Goal: Check status: Check status

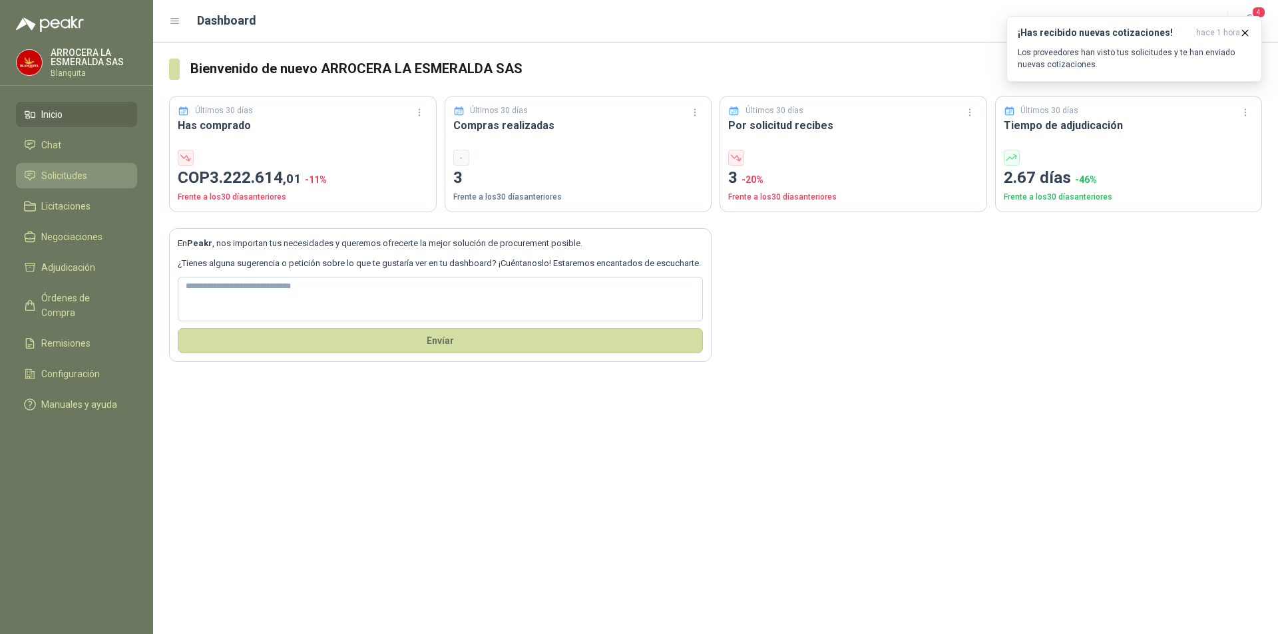
click at [105, 173] on li "Solicitudes" at bounding box center [76, 175] width 105 height 15
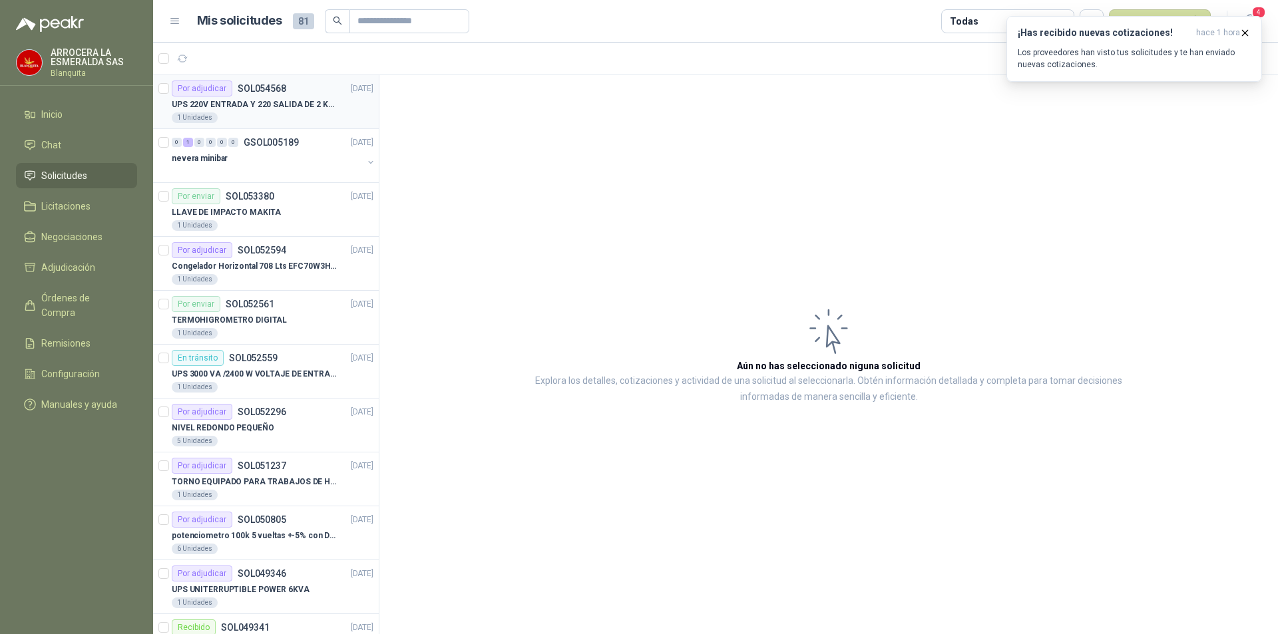
click at [254, 107] on p "UPS 220V ENTRADA Y 220 SALIDA DE 2 KVA" at bounding box center [255, 104] width 166 height 13
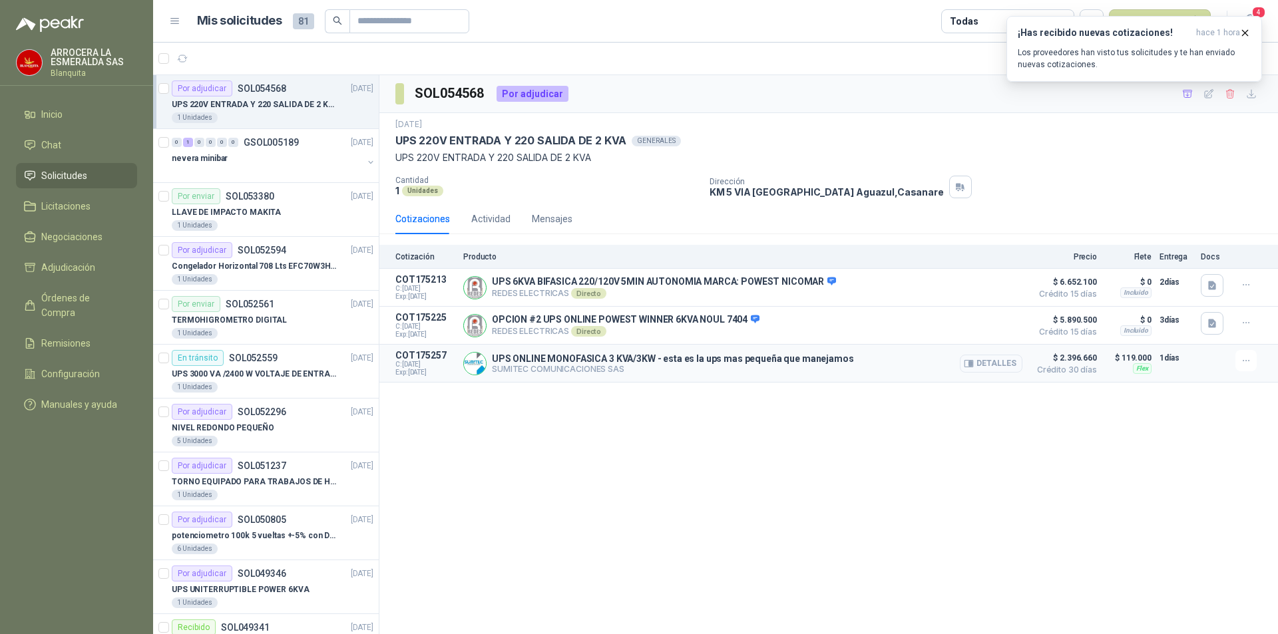
click at [985, 364] on button "Detalles" at bounding box center [990, 364] width 63 height 18
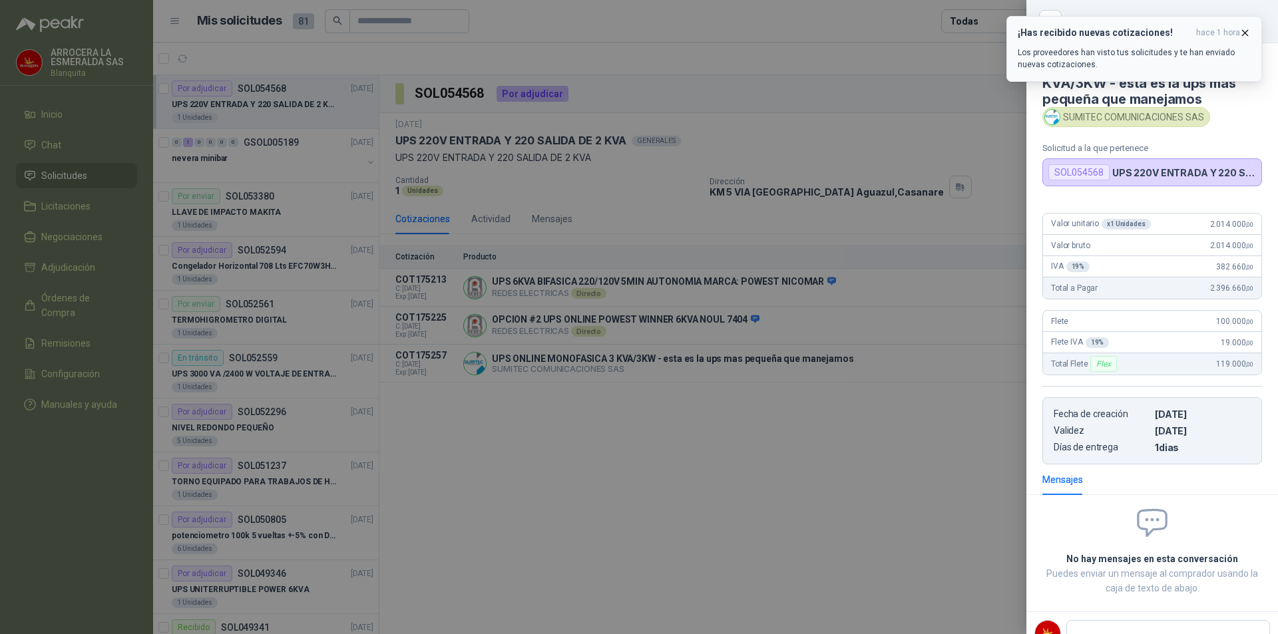
drag, startPoint x: 1246, startPoint y: 29, endPoint x: 1243, endPoint y: 35, distance: 7.2
click at [1246, 29] on icon "button" at bounding box center [1244, 32] width 11 height 11
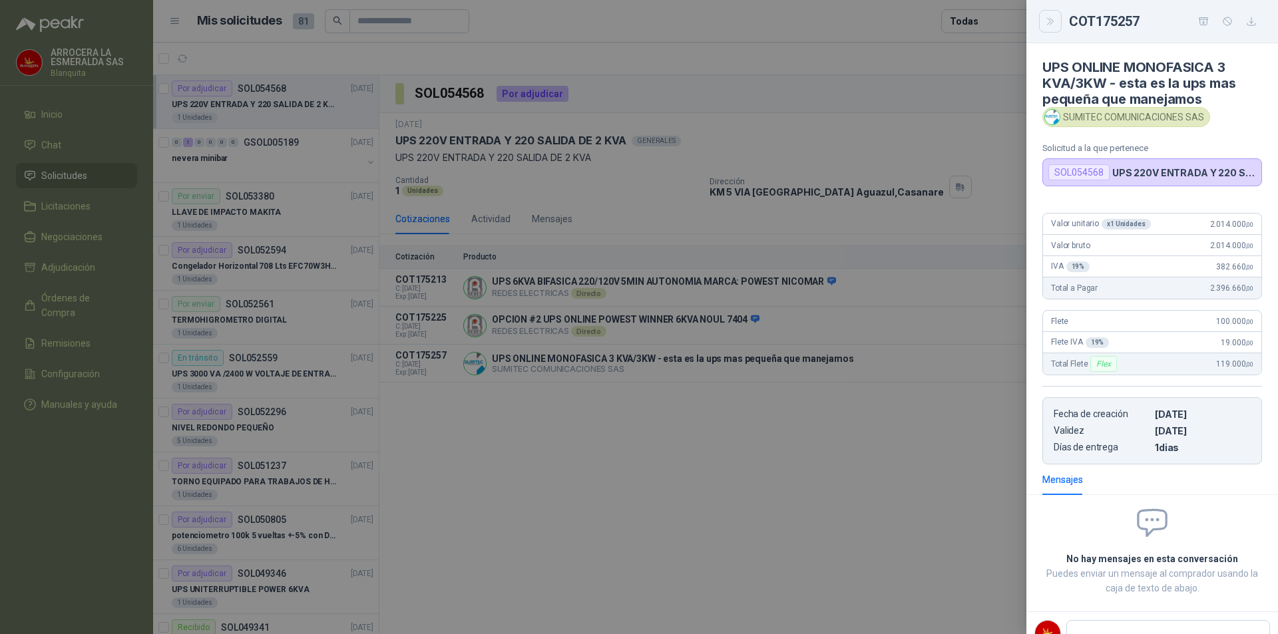
click at [1049, 20] on icon "Close" at bounding box center [1050, 21] width 6 height 7
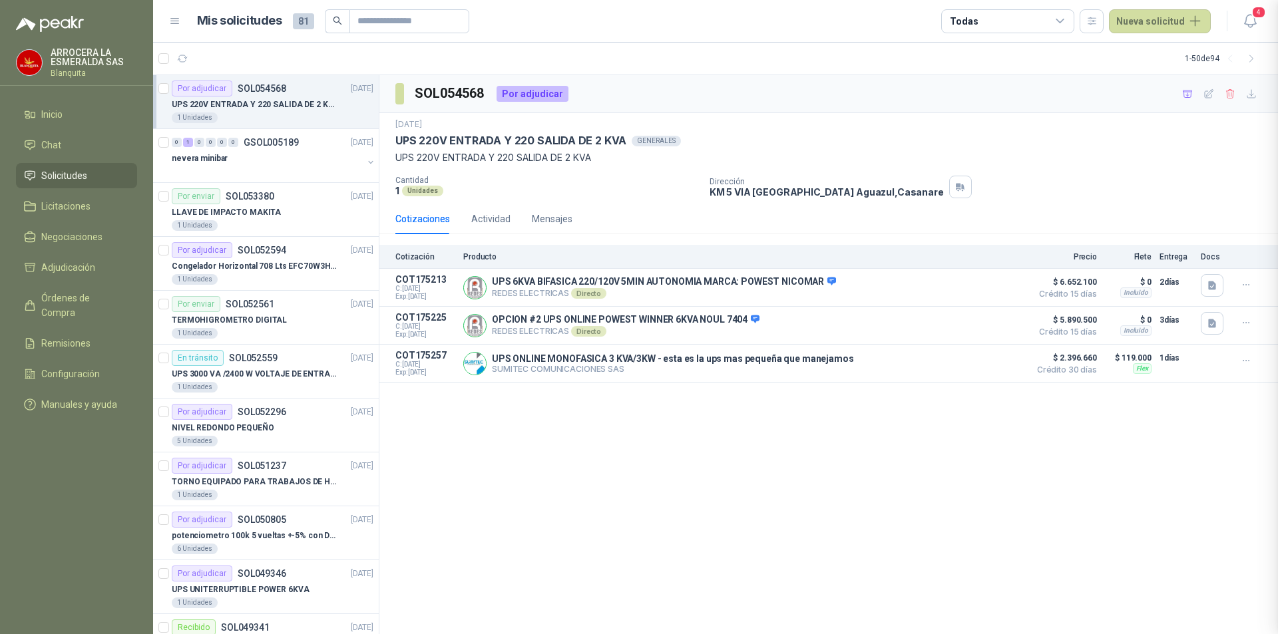
scroll to position [3, 0]
click at [983, 360] on button "Detalles" at bounding box center [990, 364] width 63 height 18
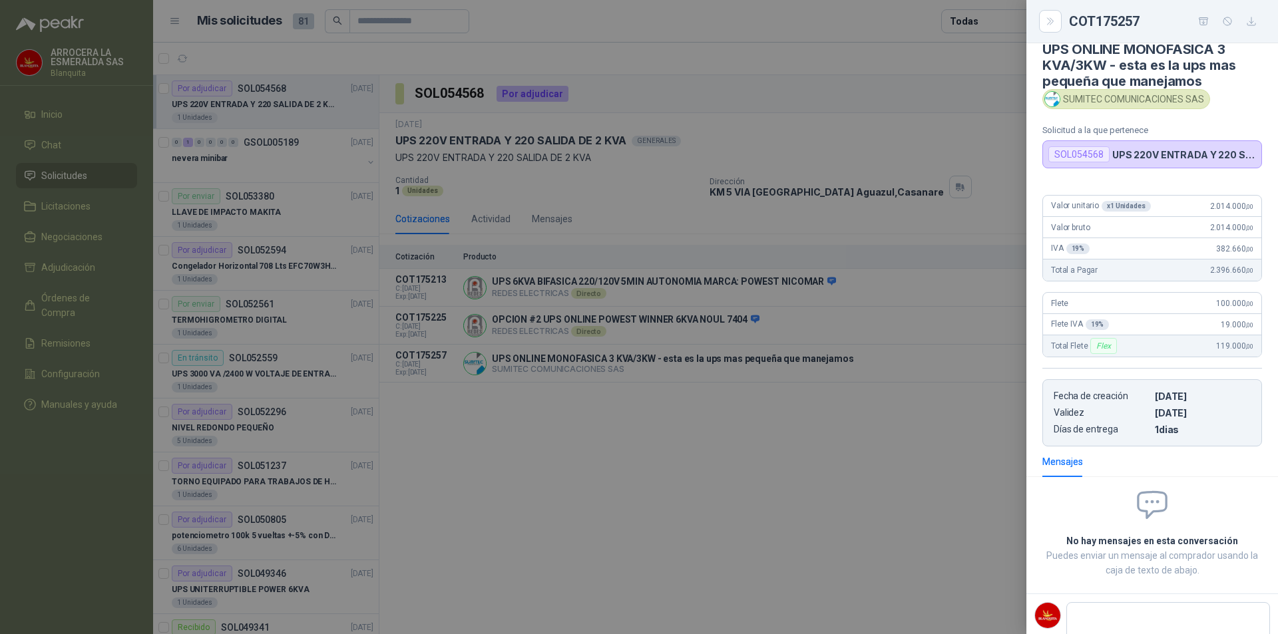
scroll to position [0, 0]
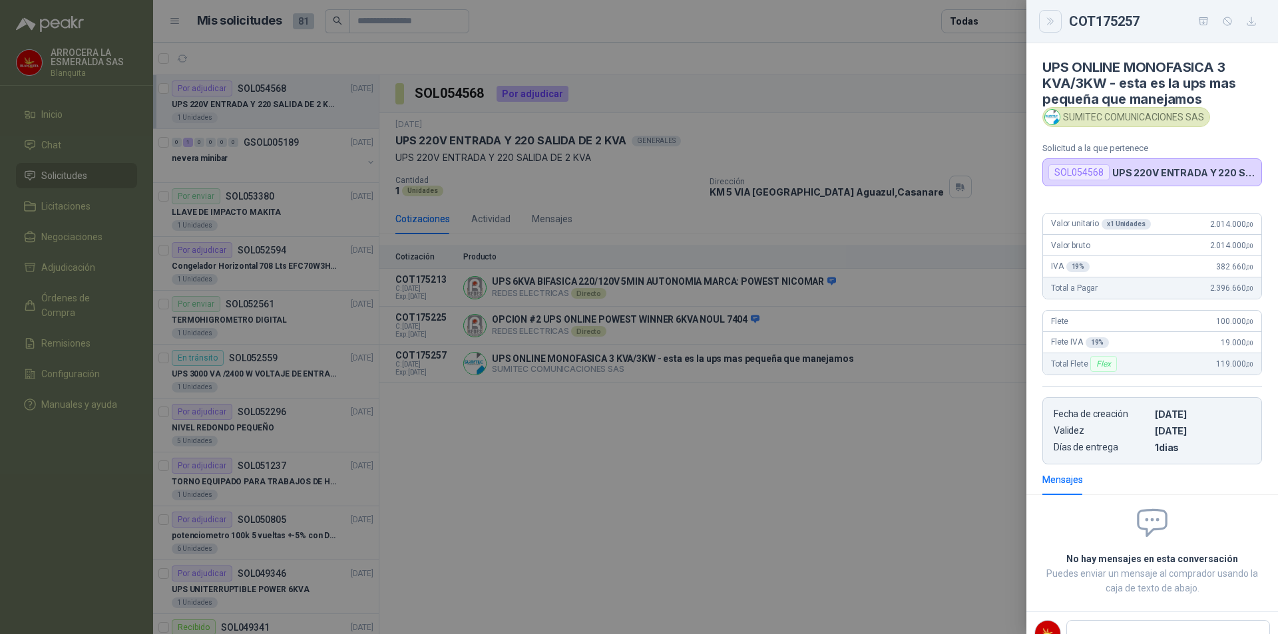
click at [1051, 20] on icon "Close" at bounding box center [1050, 21] width 6 height 7
